Goal: Information Seeking & Learning: Learn about a topic

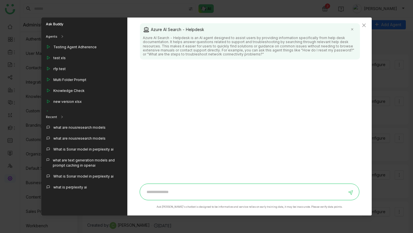
scroll to position [548, 0]
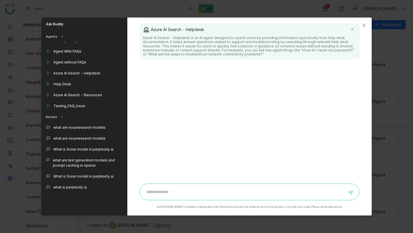
click at [177, 193] on input at bounding box center [245, 191] width 204 height 9
type input "**********"
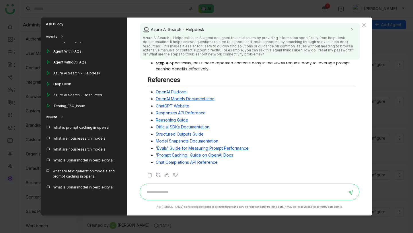
scroll to position [0, 0]
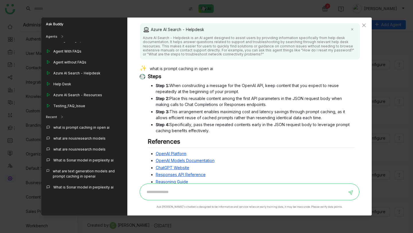
click at [157, 70] on div "what is prompt caching in open ai" at bounding box center [247, 69] width 215 height 8
click at [167, 100] on strong "Step 2:" at bounding box center [163, 98] width 14 height 5
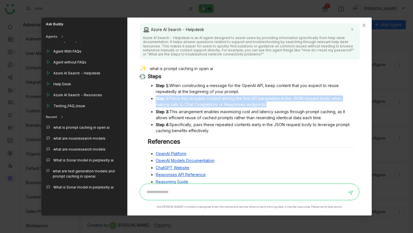
click at [167, 100] on strong "Step 2:" at bounding box center [163, 98] width 14 height 5
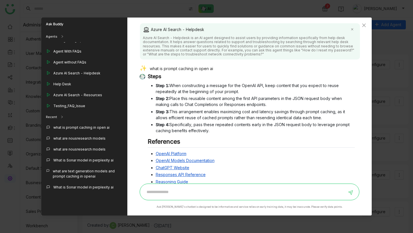
click at [177, 89] on li "Step 1: When constructing a message for the OpenAI API, keep content that you e…" at bounding box center [255, 88] width 199 height 12
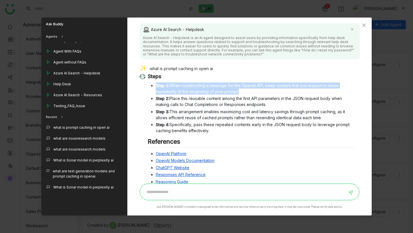
click at [177, 89] on li "Step 1: When constructing a message for the OpenAI API, keep content that you e…" at bounding box center [255, 88] width 199 height 12
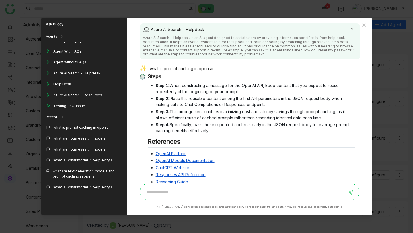
click at [175, 97] on li "Step 2: Place this reusable content among the first API parameters in the JSON …" at bounding box center [255, 101] width 199 height 12
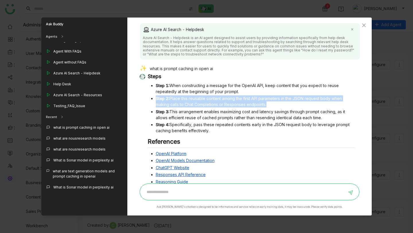
click at [175, 97] on li "Step 2: Place this reusable content among the first API parameters in the JSON …" at bounding box center [255, 101] width 199 height 12
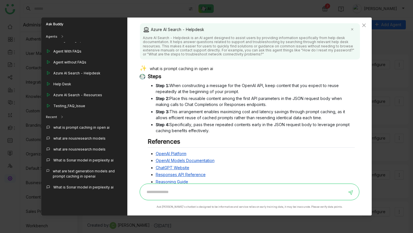
click at [178, 114] on li "Step 3: This arrangement enables maximizing cost and latency savings through pr…" at bounding box center [255, 114] width 199 height 12
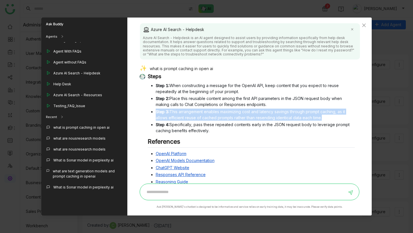
click at [178, 114] on li "Step 3: This arrangement enables maximizing cost and latency savings through pr…" at bounding box center [255, 114] width 199 height 12
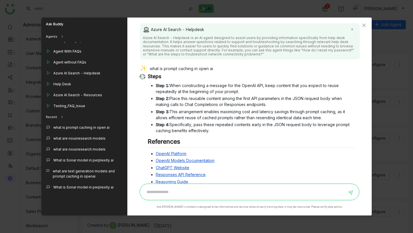
click at [181, 126] on li "Step 4: Specifically, pass these repeated contents early in the JSON request bo…" at bounding box center [255, 127] width 199 height 12
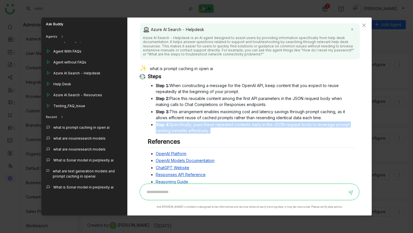
click at [181, 126] on li "Step 4: Specifically, pass these repeated contents early in the JSON request bo…" at bounding box center [255, 127] width 199 height 12
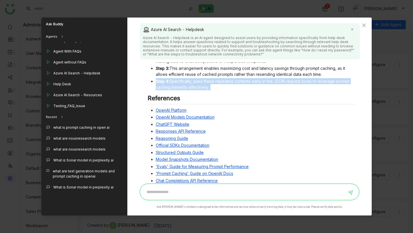
scroll to position [62, 0]
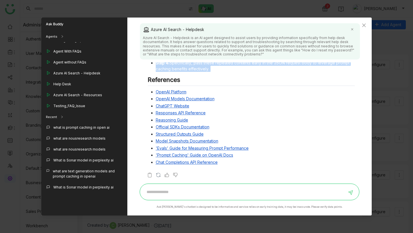
click at [173, 92] on link "OpenAI Platform" at bounding box center [171, 91] width 31 height 5
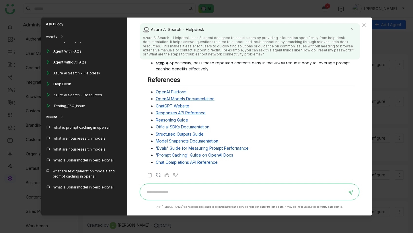
click at [263, 141] on li "Model Snapshots Documentation" at bounding box center [255, 141] width 199 height 6
click at [366, 25] on icon "Close" at bounding box center [364, 25] width 5 height 5
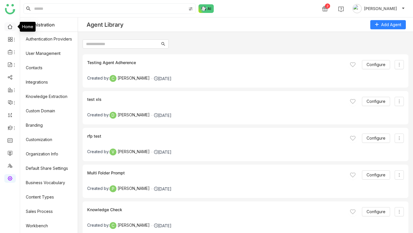
click at [13, 27] on link at bounding box center [9, 26] width 5 height 5
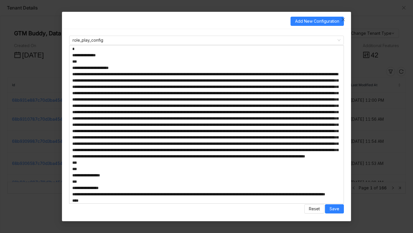
scroll to position [129, 0]
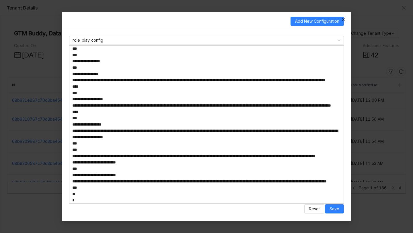
click at [343, 19] on icon "Close" at bounding box center [343, 18] width 3 height 3
